Goal: Browse casually

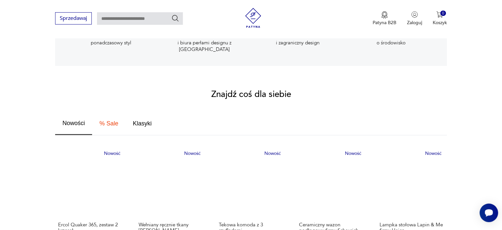
scroll to position [396, 0]
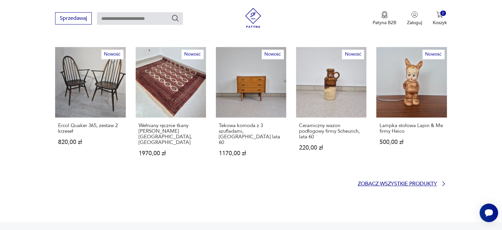
click at [372, 181] on p "Zobacz wszystkie produkty" at bounding box center [397, 183] width 79 height 4
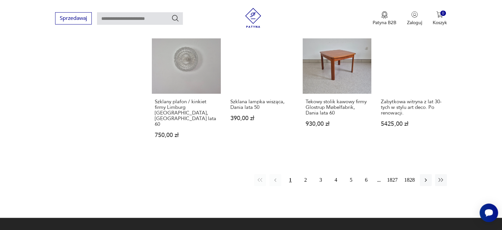
scroll to position [591, 0]
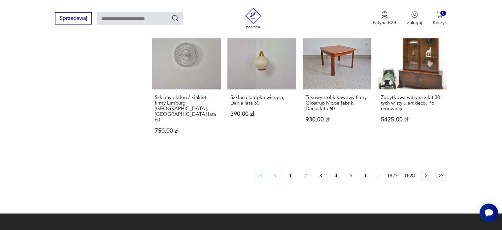
click at [307, 169] on button "2" at bounding box center [306, 175] width 12 height 12
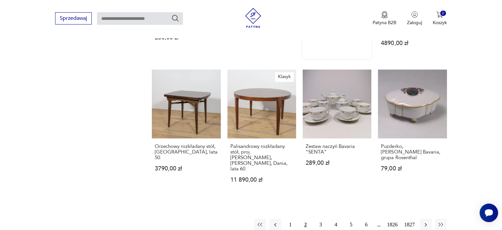
scroll to position [614, 0]
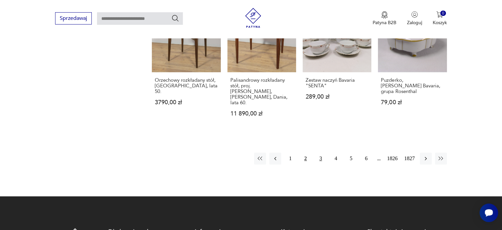
click at [325, 152] on button "3" at bounding box center [321, 158] width 12 height 12
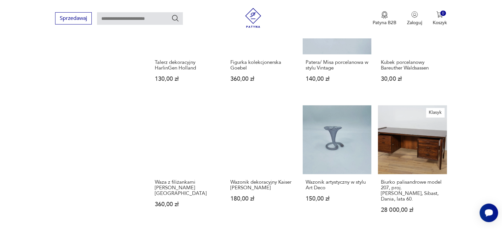
scroll to position [548, 0]
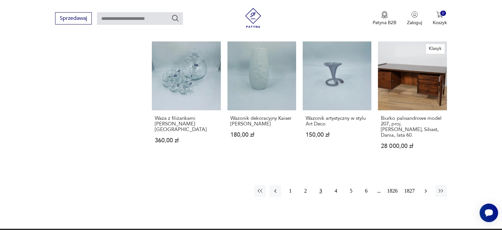
click at [425, 187] on icon "button" at bounding box center [426, 190] width 7 height 7
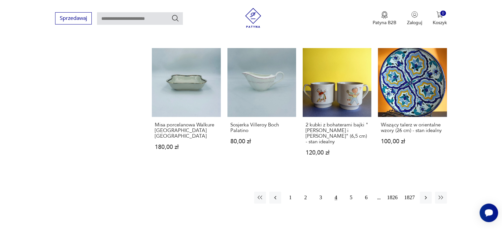
scroll to position [548, 0]
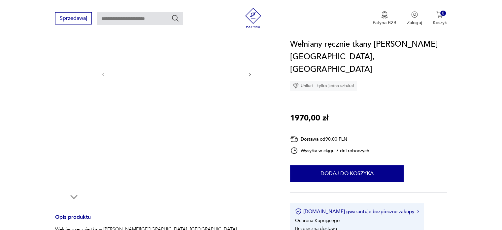
scroll to position [231, 0]
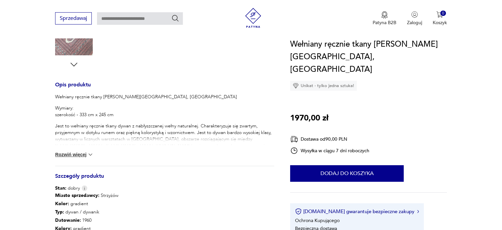
click at [79, 154] on button "Rozwiń więcej" at bounding box center [74, 154] width 38 height 7
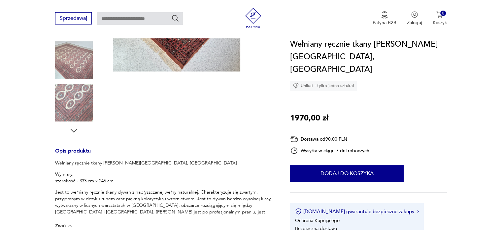
scroll to position [119, 0]
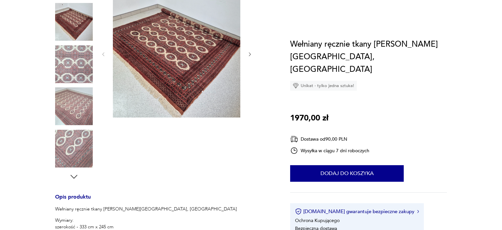
click at [173, 117] on img at bounding box center [176, 53] width 127 height 127
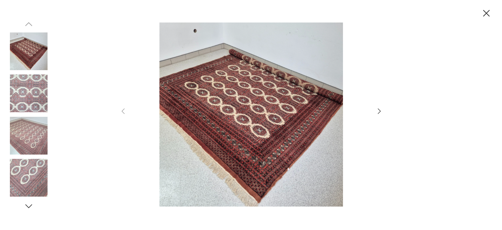
scroll to position [33, 0]
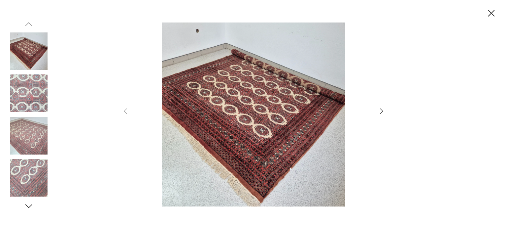
click at [239, 134] on img at bounding box center [253, 114] width 235 height 184
click at [380, 112] on icon "button" at bounding box center [382, 111] width 8 height 8
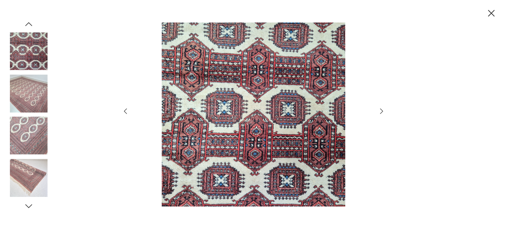
click at [380, 112] on icon "button" at bounding box center [382, 111] width 8 height 8
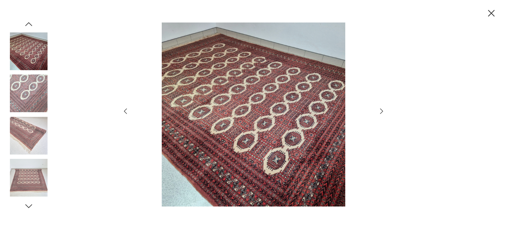
click at [288, 91] on img at bounding box center [253, 114] width 235 height 184
click at [382, 112] on icon "button" at bounding box center [381, 110] width 3 height 5
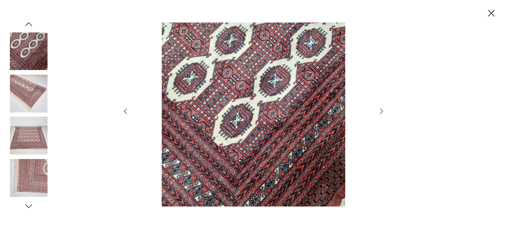
click at [379, 109] on icon "button" at bounding box center [382, 111] width 8 height 8
click at [500, 14] on div at bounding box center [253, 115] width 507 height 230
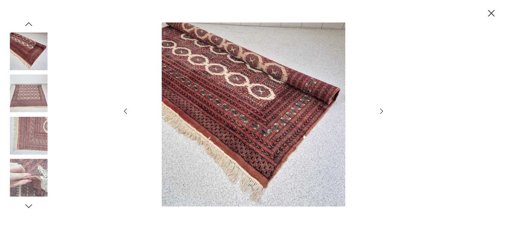
click at [493, 16] on icon "button" at bounding box center [492, 14] width 12 height 12
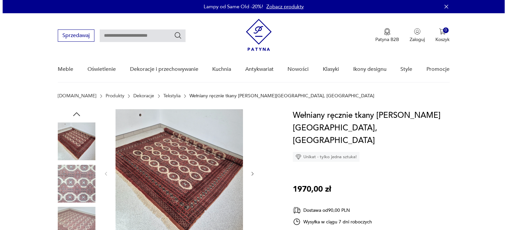
scroll to position [99, 0]
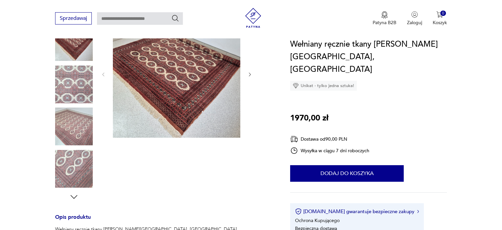
click at [166, 74] on img at bounding box center [176, 73] width 127 height 127
click at [0, 0] on img at bounding box center [0, 0] width 0 height 0
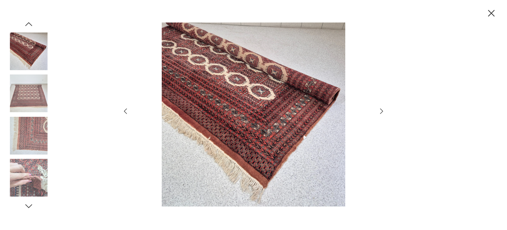
click at [220, 158] on img at bounding box center [253, 114] width 235 height 184
click at [31, 138] on img at bounding box center [29, 136] width 38 height 38
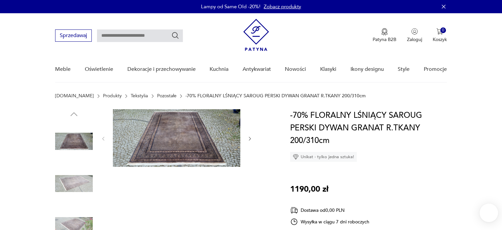
click at [180, 137] on img at bounding box center [176, 137] width 127 height 57
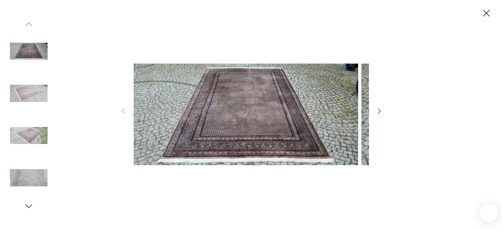
click at [180, 137] on img at bounding box center [246, 114] width 225 height 184
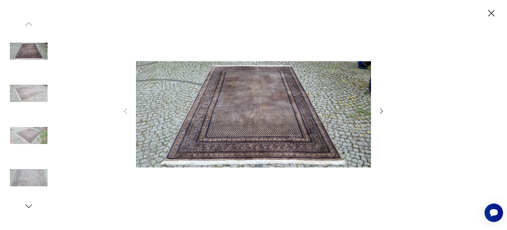
click at [381, 110] on icon "button" at bounding box center [382, 111] width 8 height 8
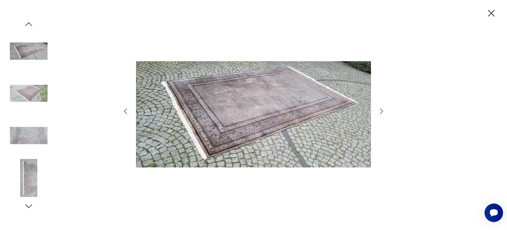
click at [490, 15] on icon "button" at bounding box center [492, 14] width 12 height 12
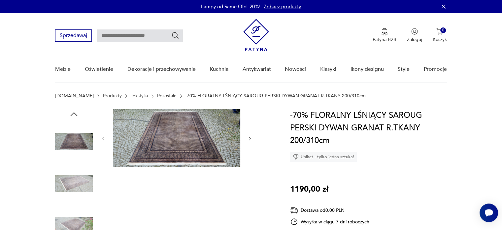
click at [207, 124] on img at bounding box center [176, 137] width 127 height 57
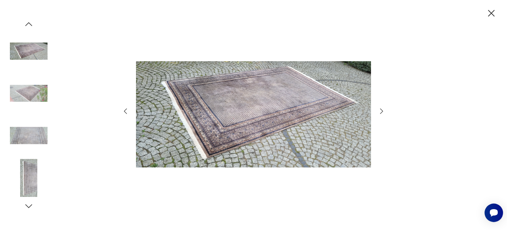
click at [207, 124] on img at bounding box center [253, 114] width 235 height 184
click at [381, 106] on div at bounding box center [254, 114] width 264 height 185
click at [381, 107] on icon "button" at bounding box center [382, 111] width 8 height 8
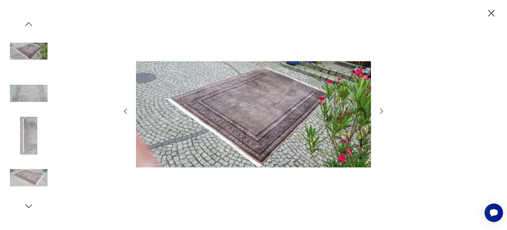
click at [381, 107] on icon "button" at bounding box center [382, 111] width 8 height 8
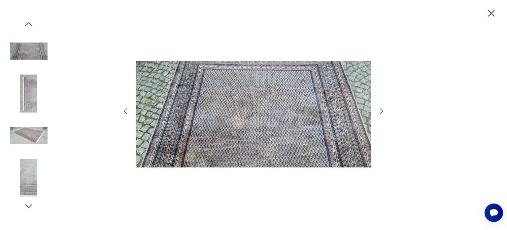
click at [381, 107] on icon "button" at bounding box center [382, 111] width 8 height 8
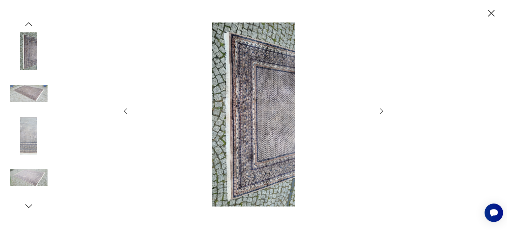
click at [381, 107] on icon "button" at bounding box center [382, 111] width 8 height 8
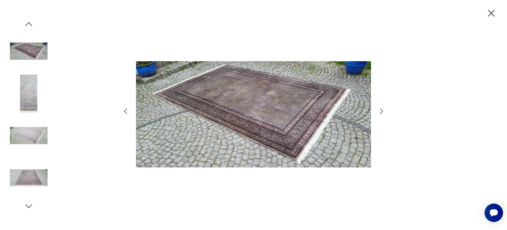
click at [381, 107] on icon "button" at bounding box center [382, 111] width 8 height 8
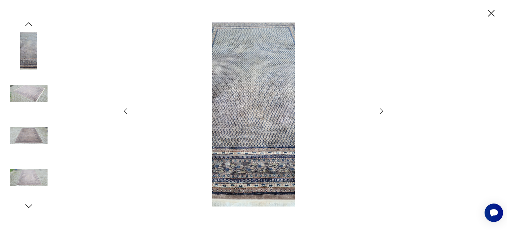
click at [381, 107] on icon "button" at bounding box center [382, 111] width 8 height 8
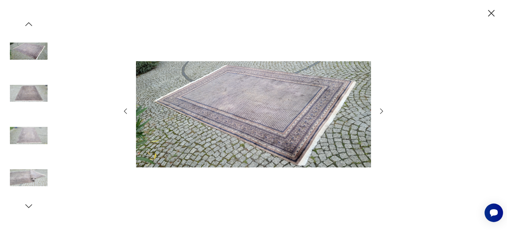
click at [381, 107] on icon "button" at bounding box center [382, 111] width 8 height 8
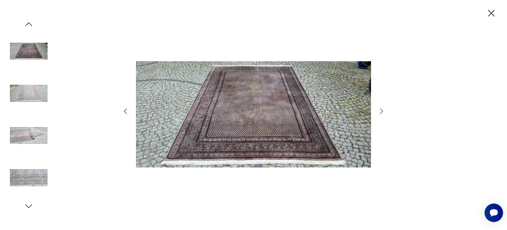
click at [381, 107] on icon "button" at bounding box center [382, 111] width 8 height 8
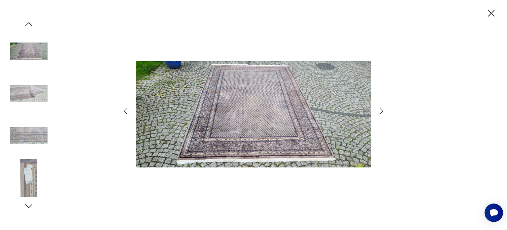
click at [381, 107] on icon "button" at bounding box center [382, 111] width 8 height 8
